Goal: Transaction & Acquisition: Subscribe to service/newsletter

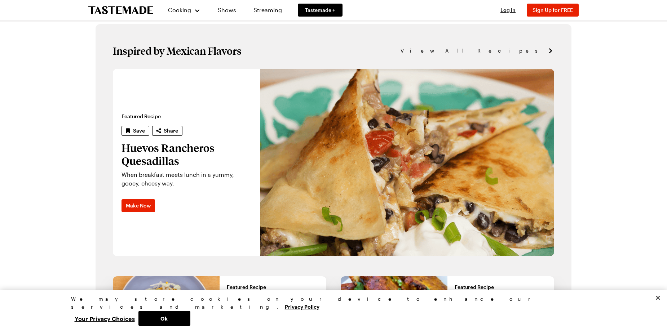
scroll to position [468, 0]
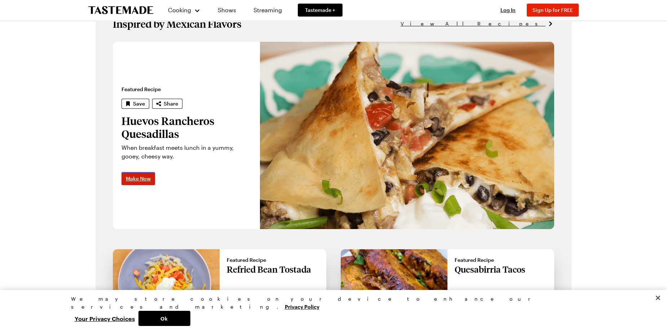
click at [135, 178] on span "Make Now" at bounding box center [138, 178] width 25 height 7
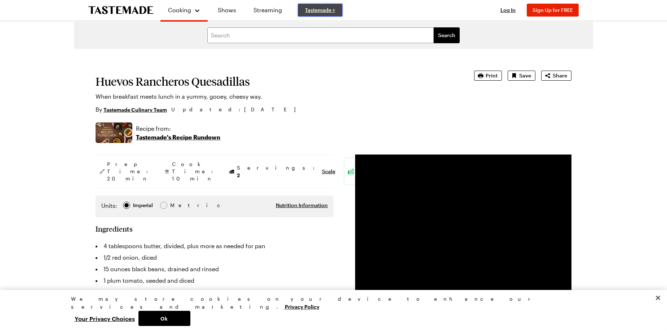
click at [311, 10] on span "Tastemade +" at bounding box center [320, 9] width 30 height 7
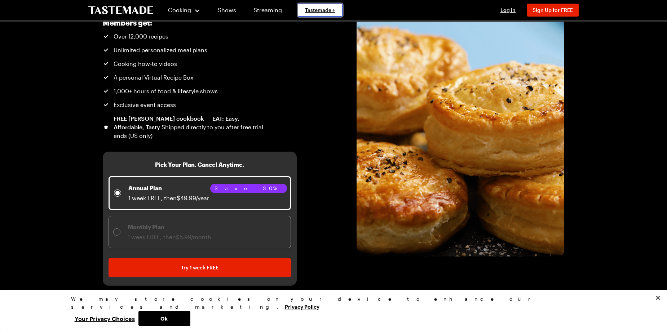
scroll to position [72, 0]
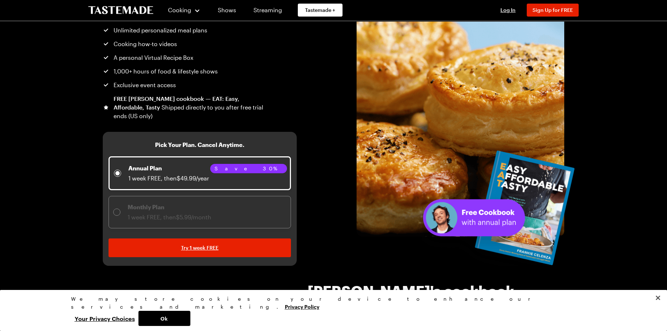
click at [138, 203] on p "Monthly Plan" at bounding box center [170, 207] width 84 height 9
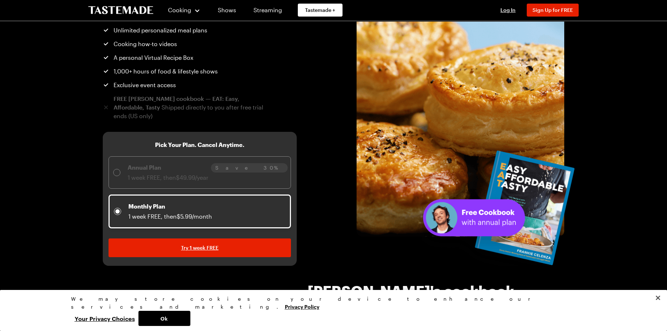
click at [137, 164] on p "Annual Plan" at bounding box center [168, 167] width 81 height 9
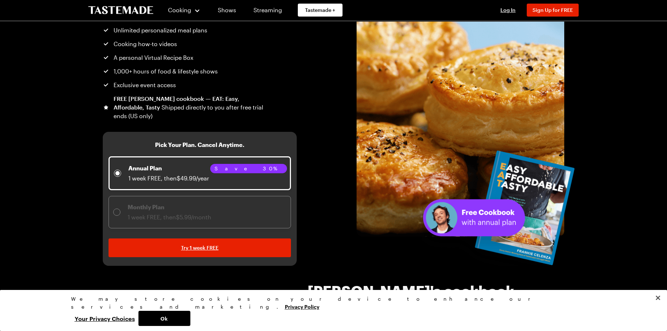
click at [139, 208] on p "Monthly Plan" at bounding box center [170, 207] width 84 height 9
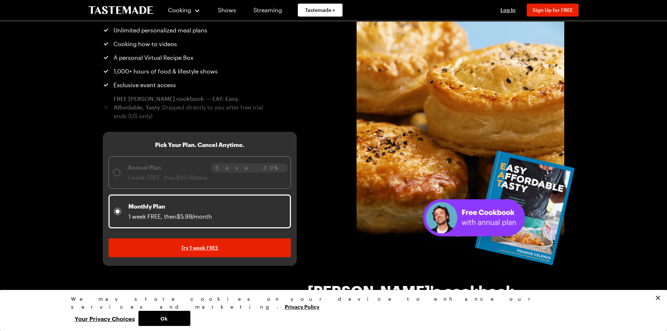
click at [147, 178] on span "1 week FREE, then $49.99/year" at bounding box center [168, 177] width 81 height 7
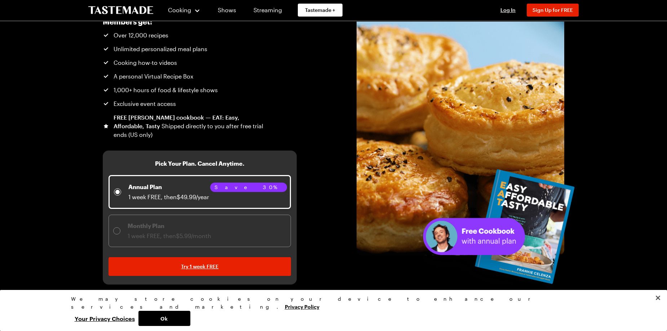
scroll to position [0, 0]
